Goal: Navigation & Orientation: Find specific page/section

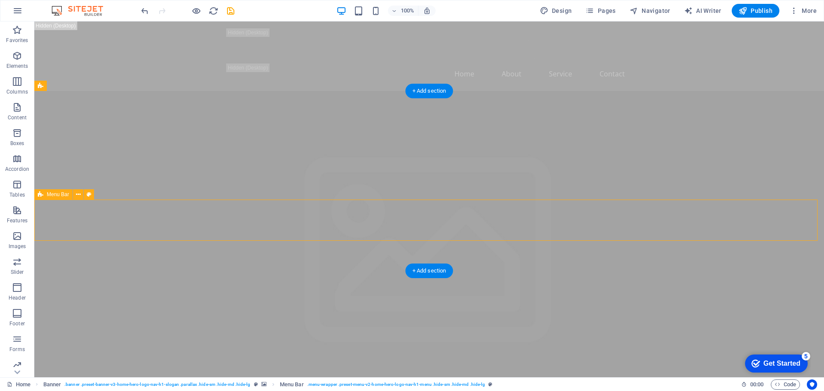
drag, startPoint x: 140, startPoint y: 220, endPoint x: 130, endPoint y: 214, distance: 11.6
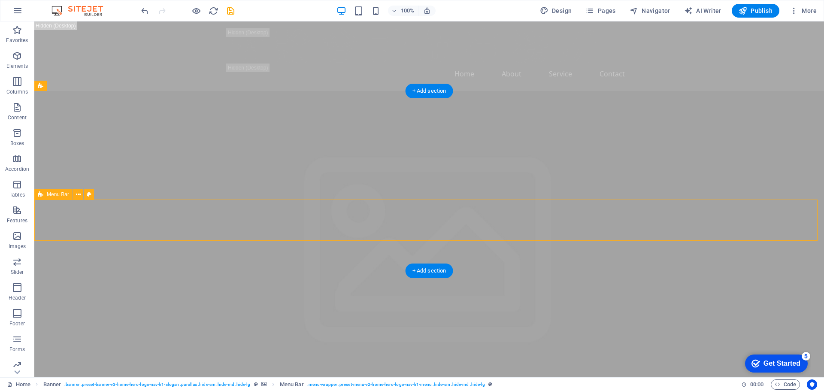
drag, startPoint x: 113, startPoint y: 203, endPoint x: 120, endPoint y: 204, distance: 7.0
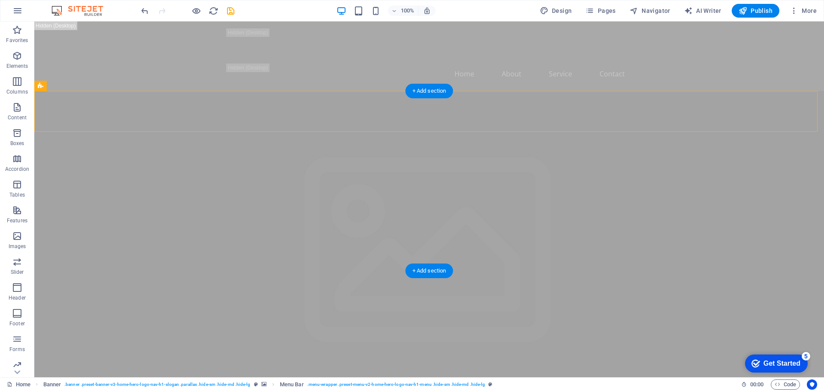
drag, startPoint x: 165, startPoint y: 227, endPoint x: 156, endPoint y: 220, distance: 11.3
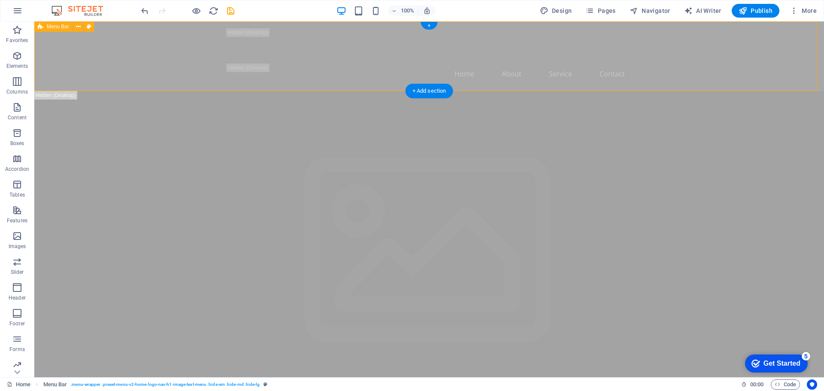
drag, startPoint x: 142, startPoint y: 70, endPoint x: 133, endPoint y: 61, distance: 13.1
click at [133, 61] on div "Home About Service Contact" at bounding box center [429, 56] width 790 height 70
drag, startPoint x: 141, startPoint y: 68, endPoint x: 136, endPoint y: 64, distance: 6.2
click at [136, 65] on div "Home About Service Contact" at bounding box center [429, 56] width 790 height 70
drag, startPoint x: 158, startPoint y: 85, endPoint x: 166, endPoint y: 92, distance: 10.1
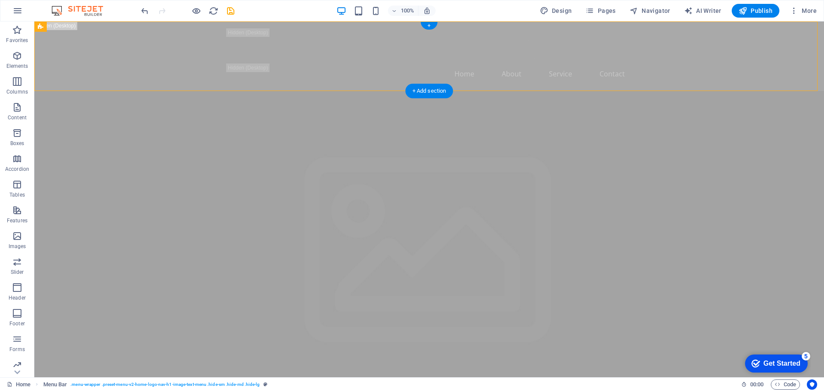
click at [164, 90] on div "Home About Service Contact" at bounding box center [429, 56] width 790 height 70
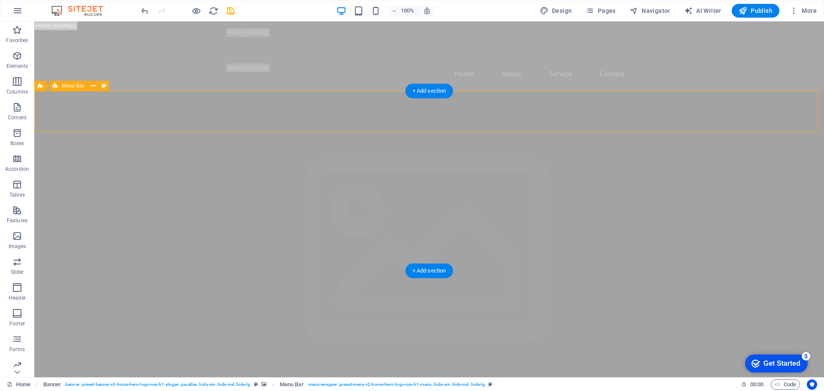
drag, startPoint x: 182, startPoint y: 106, endPoint x: 187, endPoint y: 111, distance: 7.3
drag, startPoint x: 297, startPoint y: 190, endPoint x: 291, endPoint y: 184, distance: 8.2
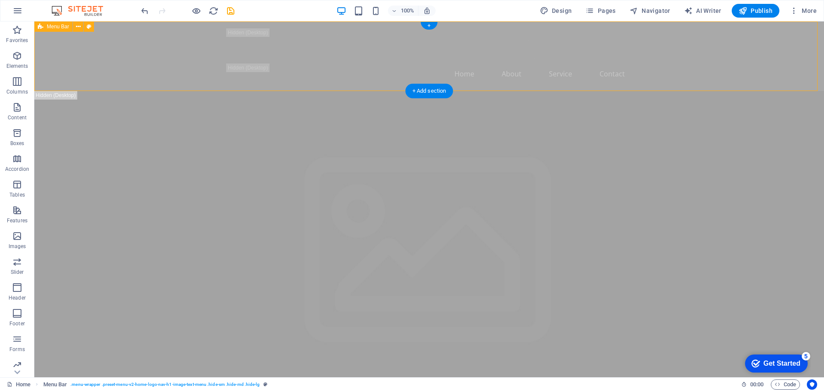
click at [213, 79] on div "Home About Service Contact" at bounding box center [429, 56] width 790 height 70
